Goal: Find contact information: Find contact information

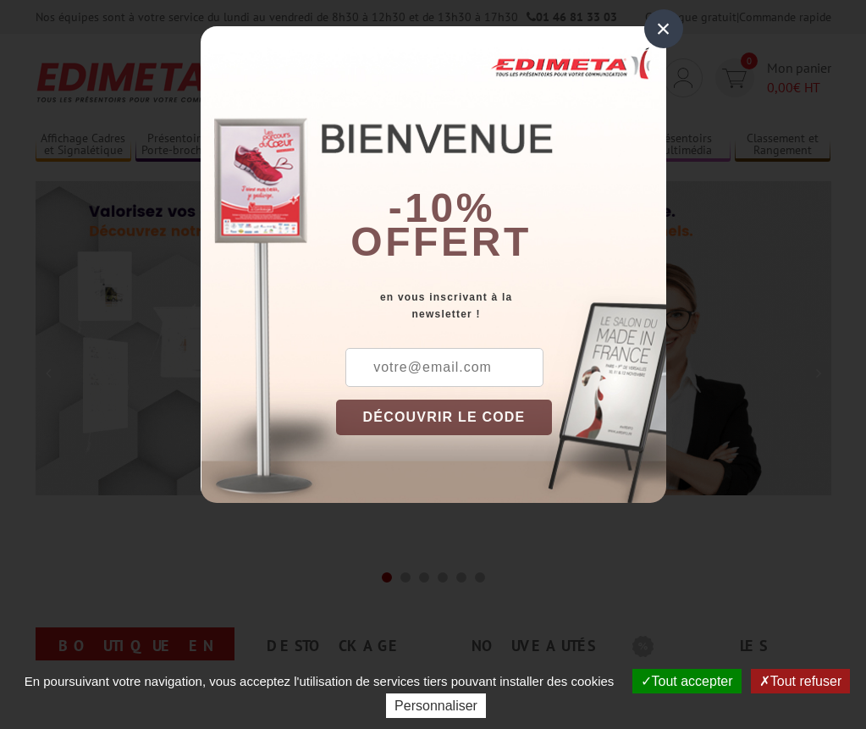
click at [662, 30] on div "×" at bounding box center [663, 28] width 39 height 39
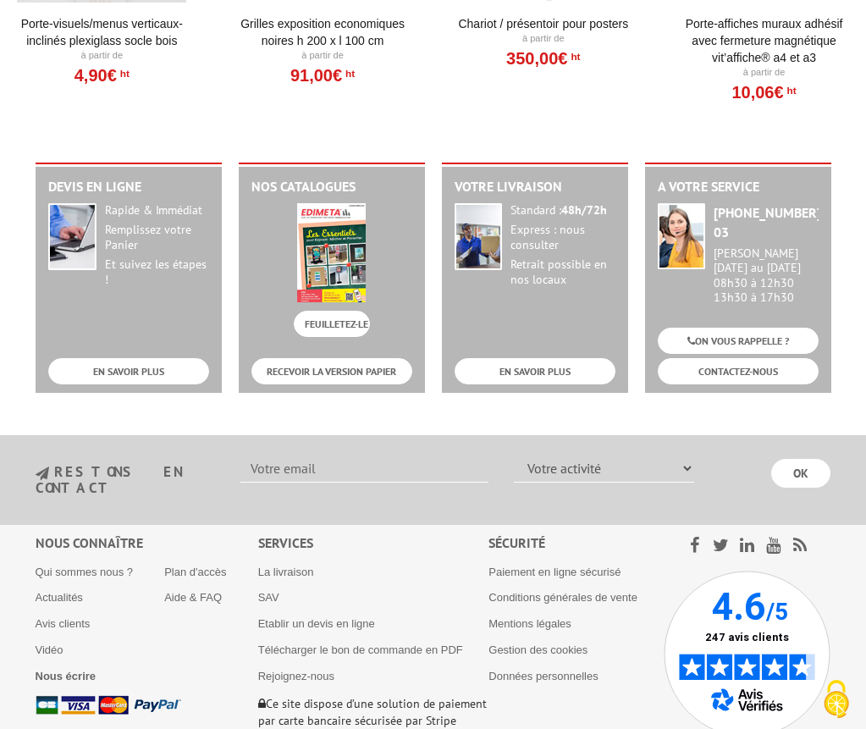
scroll to position [2088, 0]
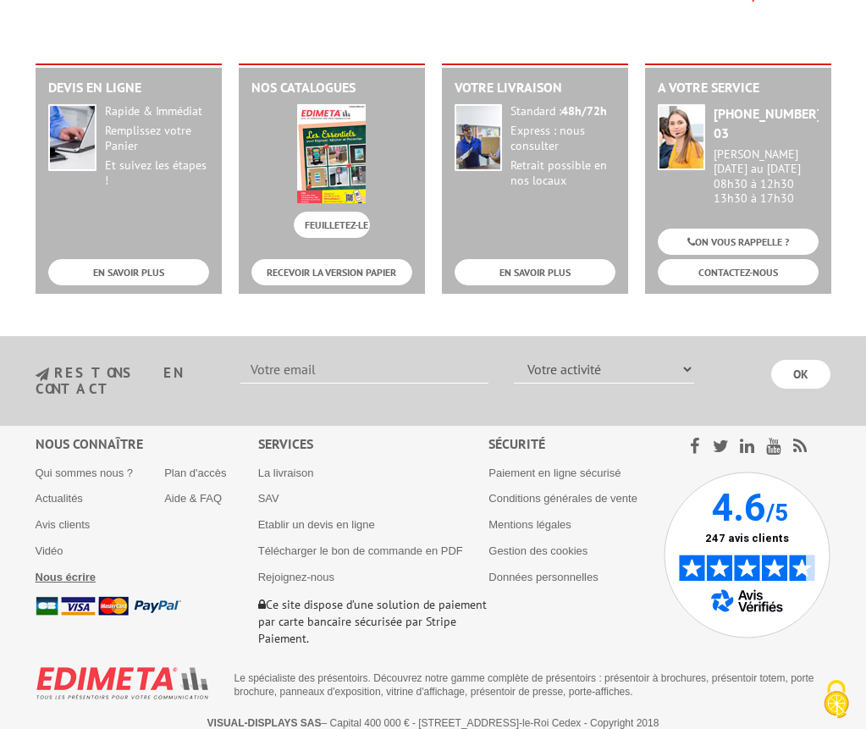
click at [88, 570] on b "Nous écrire" at bounding box center [66, 576] width 61 height 13
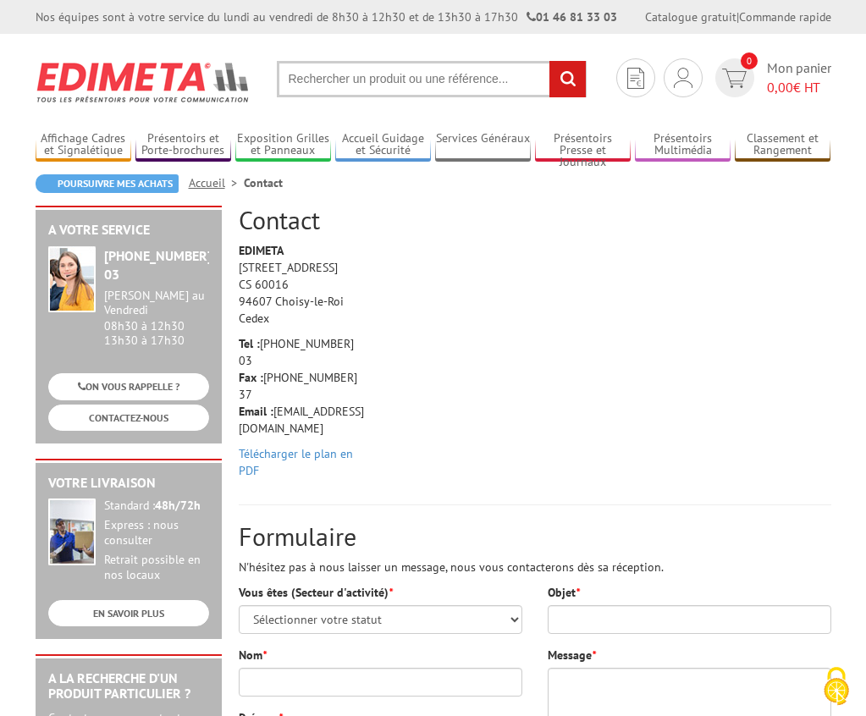
click at [362, 412] on p "Tel : +33 (0)1 46 81 33 03 Fax : +33 (0)1 45 73 24 37 Email : info@edimeta.fr" at bounding box center [303, 386] width 129 height 102
drag, startPoint x: 361, startPoint y: 410, endPoint x: 272, endPoint y: 415, distance: 89.9
click at [272, 415] on p "Tel : +33 (0)1 46 81 33 03 Fax : +33 (0)1 45 73 24 37 Email : info@edimeta.fr" at bounding box center [303, 386] width 129 height 102
copy p "info@edimeta.fr"
